Goal: Information Seeking & Learning: Understand process/instructions

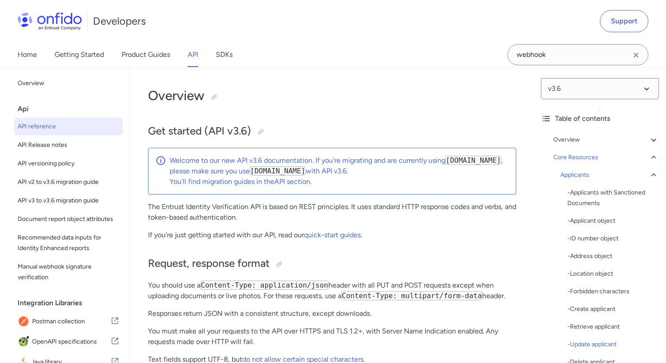
select select "bash"
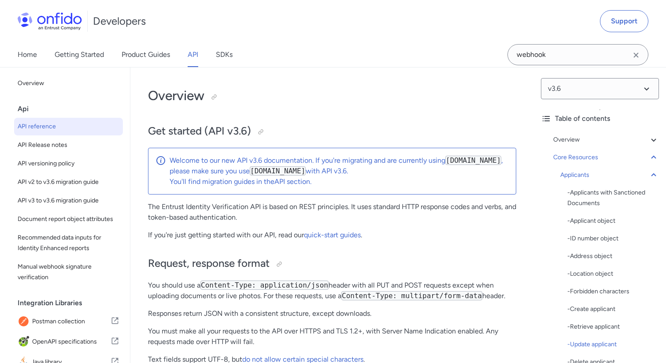
select select "bash"
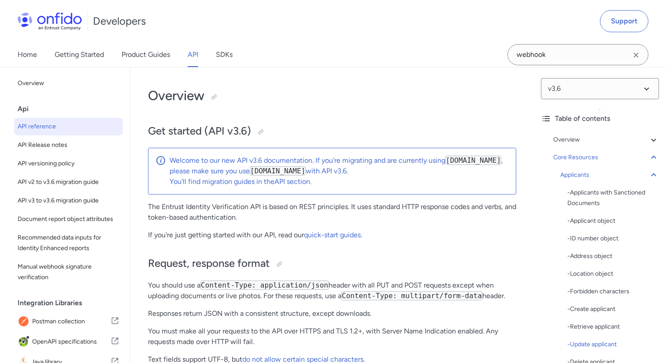
select select "bash"
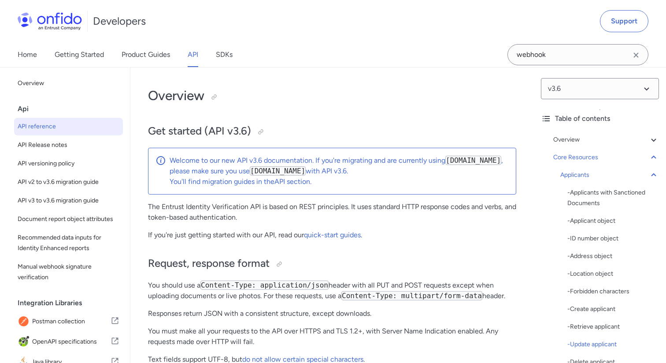
select select "bash"
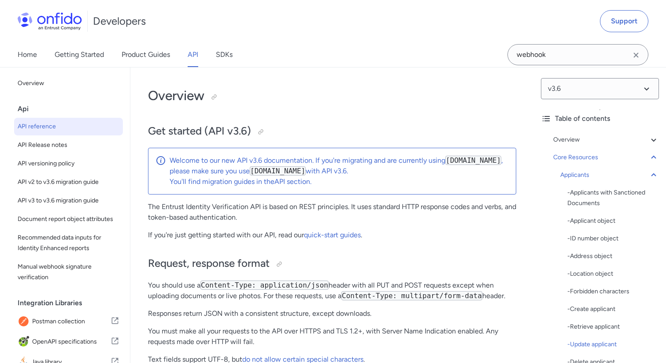
select select "bash"
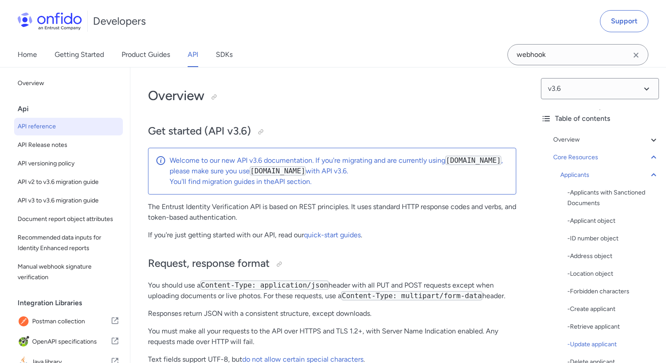
select select "bash"
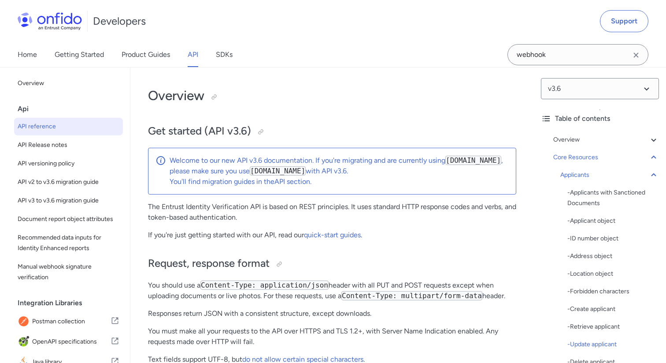
select select "bash"
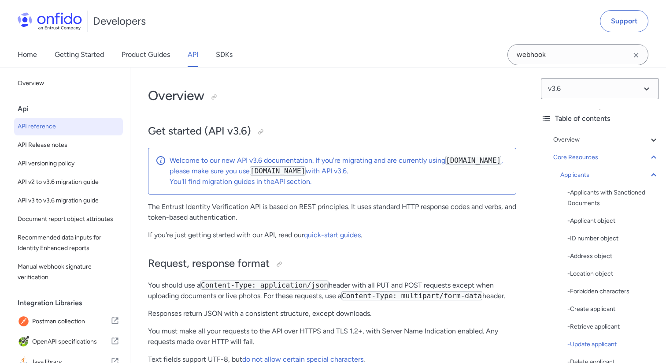
select select "bash"
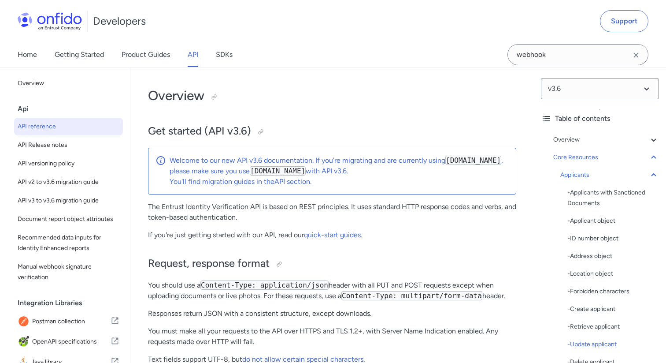
select select "bash"
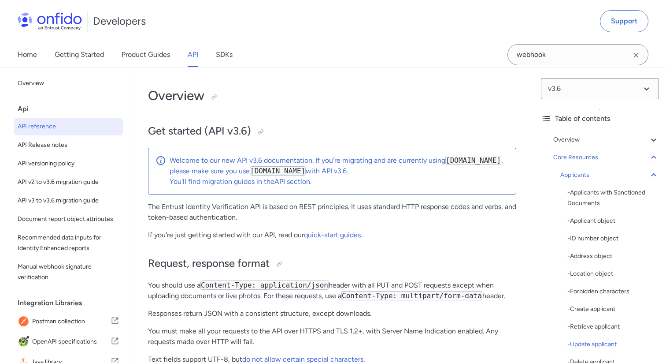
select select "bash"
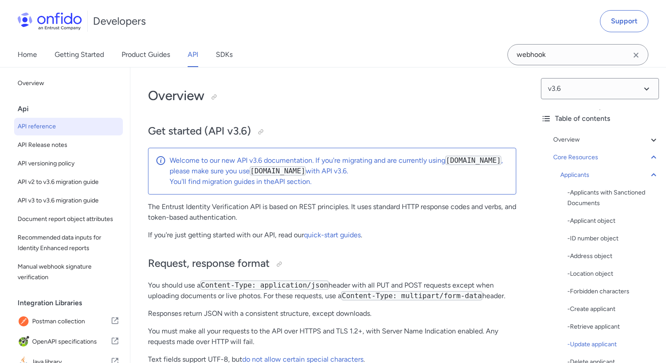
select select "bash"
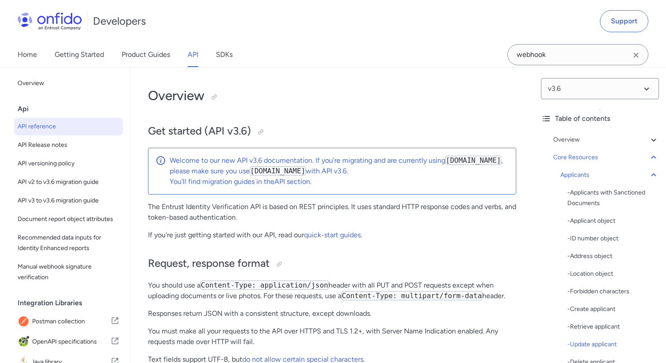
select select "bash"
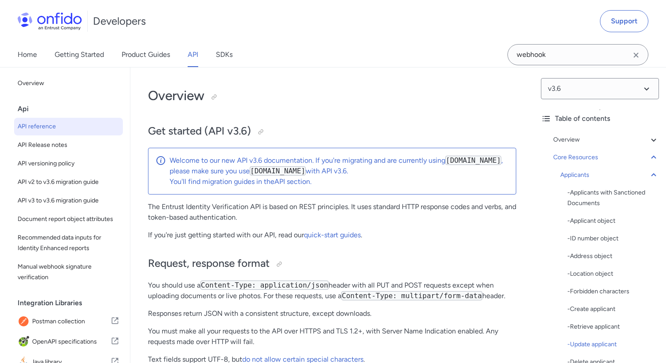
select select "bash"
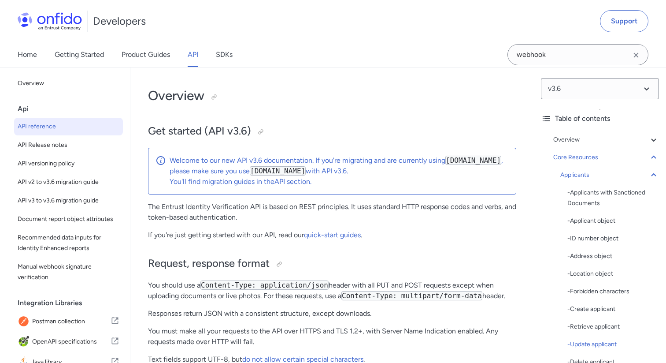
select select "bash"
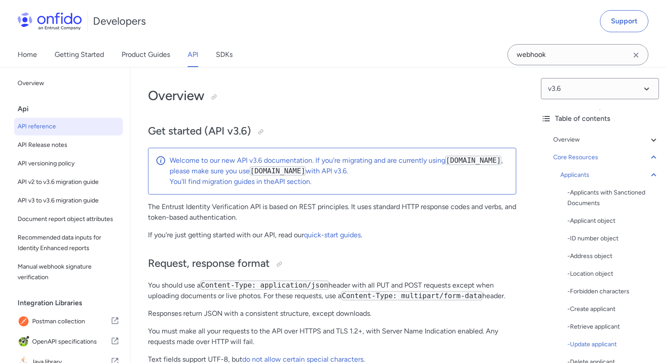
select select "bash"
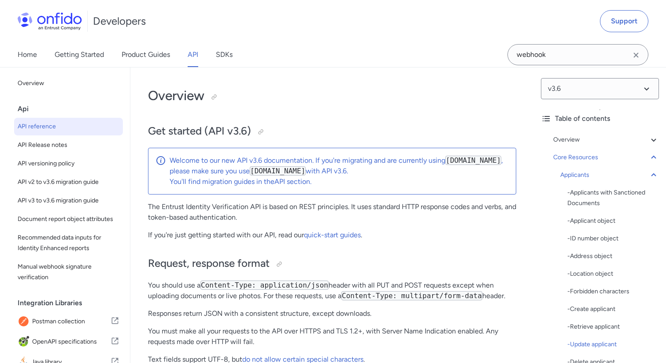
select select "bash"
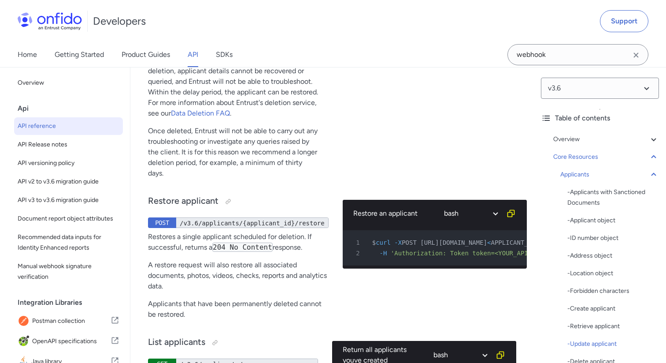
scroll to position [0, 124]
click at [142, 55] on link "Product Guides" at bounding box center [146, 54] width 48 height 25
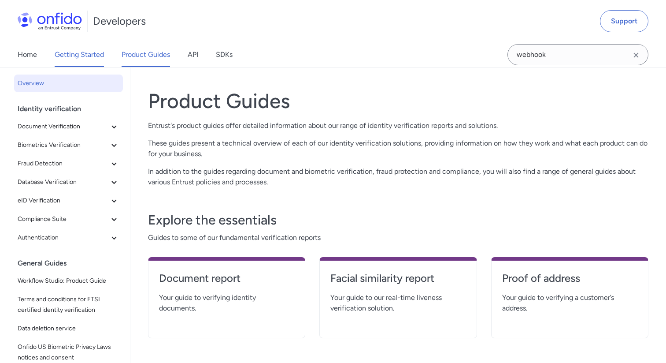
click at [83, 58] on link "Getting Started" at bounding box center [79, 54] width 49 height 25
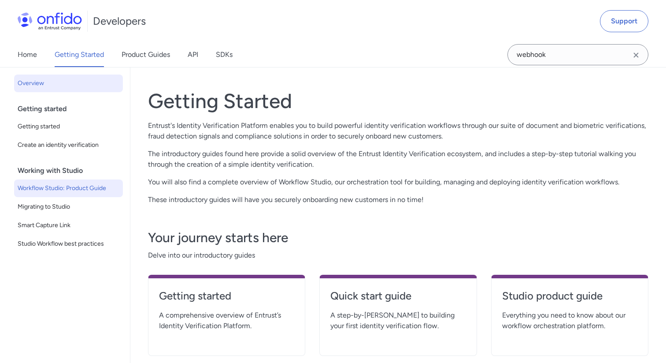
click at [78, 189] on span "Workflow Studio: Product Guide" at bounding box center [69, 188] width 102 height 11
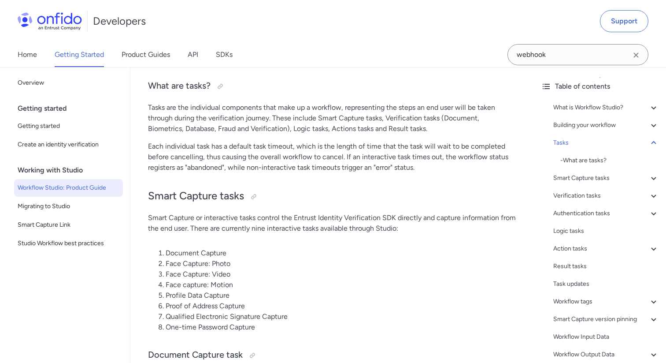
scroll to position [2568, 0]
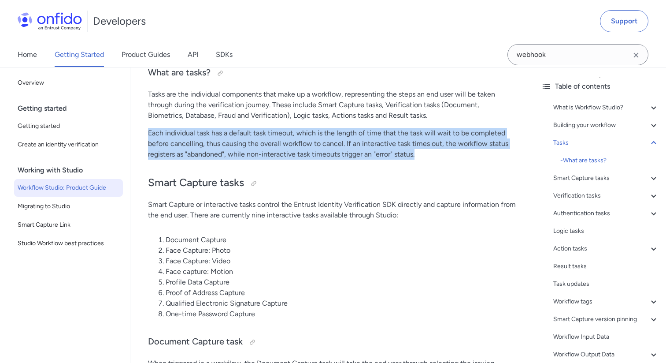
drag, startPoint x: 148, startPoint y: 133, endPoint x: 426, endPoint y: 152, distance: 278.3
click at [426, 152] on p "Each individual task has a default task timeout, which is the length of time th…" at bounding box center [332, 144] width 368 height 32
copy p "Each individual task has a default task timeout, which is the length of time th…"
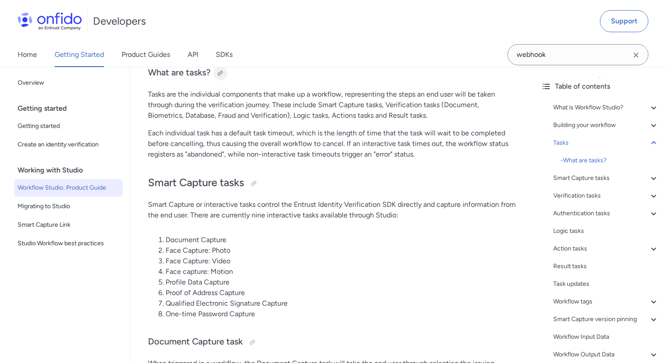
click at [222, 72] on div at bounding box center [220, 73] width 7 height 7
